Goal: Task Accomplishment & Management: Use online tool/utility

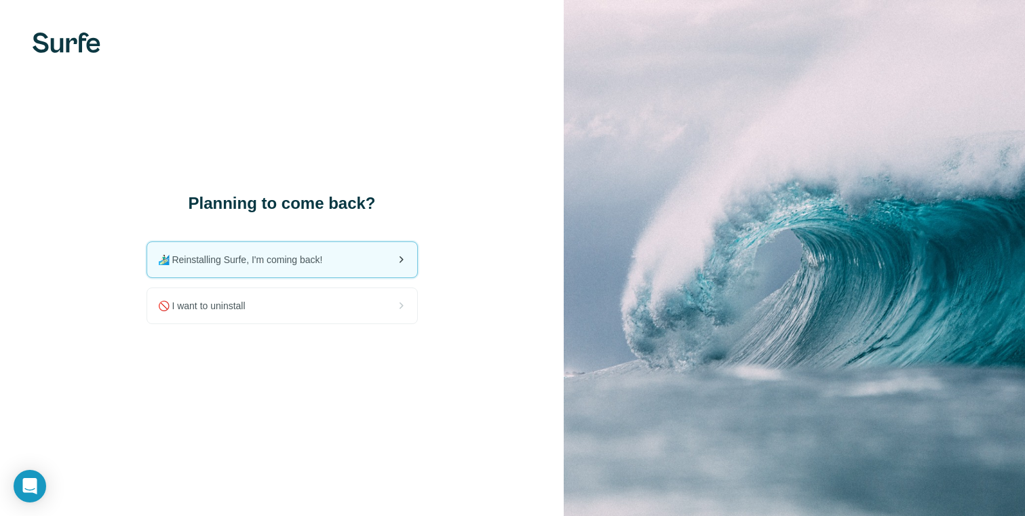
click at [353, 272] on div "🏄🏻‍♂️ Reinstalling Surfe, I'm coming back!" at bounding box center [282, 259] width 270 height 35
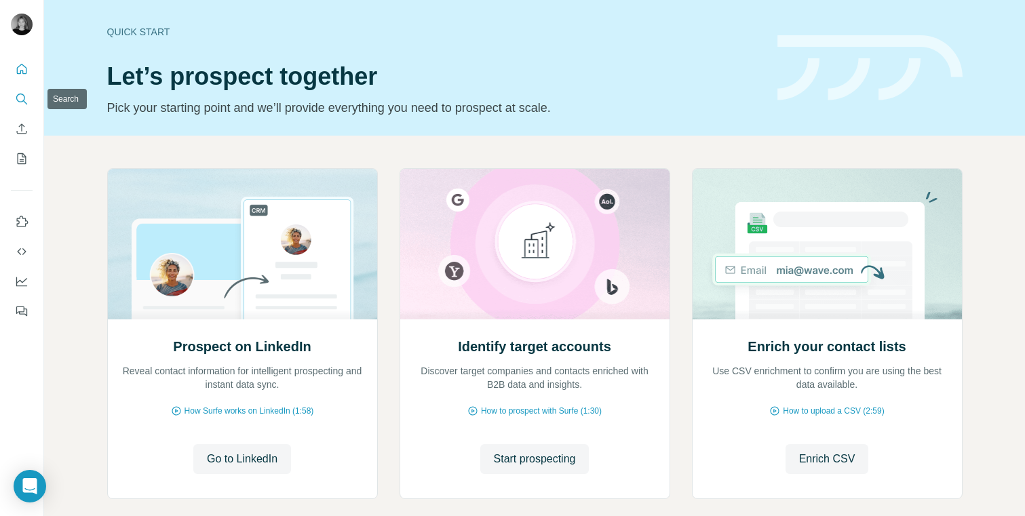
click at [17, 92] on icon "Search" at bounding box center [22, 99] width 14 height 14
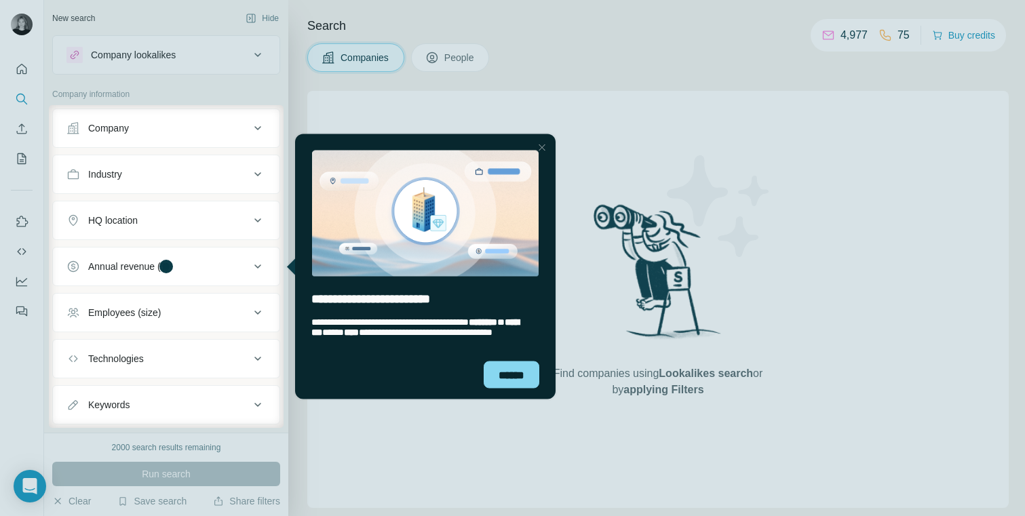
click at [542, 147] on div at bounding box center [542, 147] width 16 height 16
